Goal: Information Seeking & Learning: Find specific fact

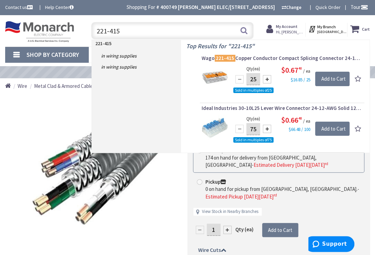
click at [185, 27] on input "221-415" at bounding box center [172, 30] width 162 height 17
type input "2"
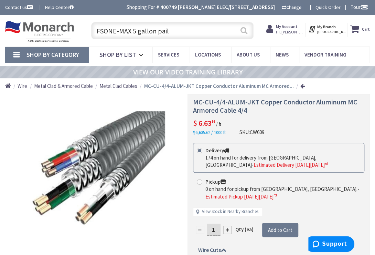
type input "FSONE-MAX 5 gallon pail"
click at [243, 31] on button "Search" at bounding box center [244, 30] width 9 height 15
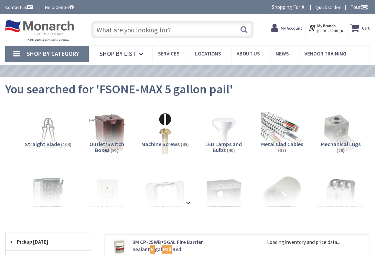
type input "[STREET_ADDRESS]"
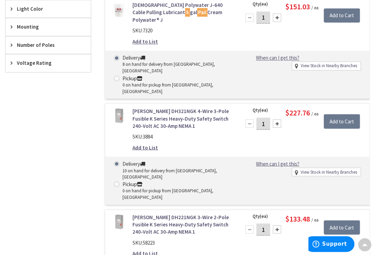
scroll to position [626, 0]
